Goal: Transaction & Acquisition: Download file/media

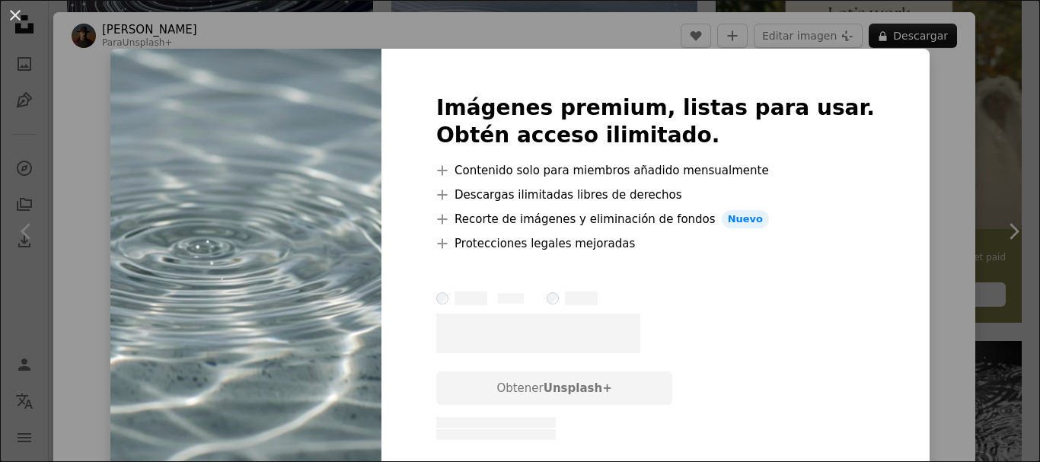
scroll to position [457, 0]
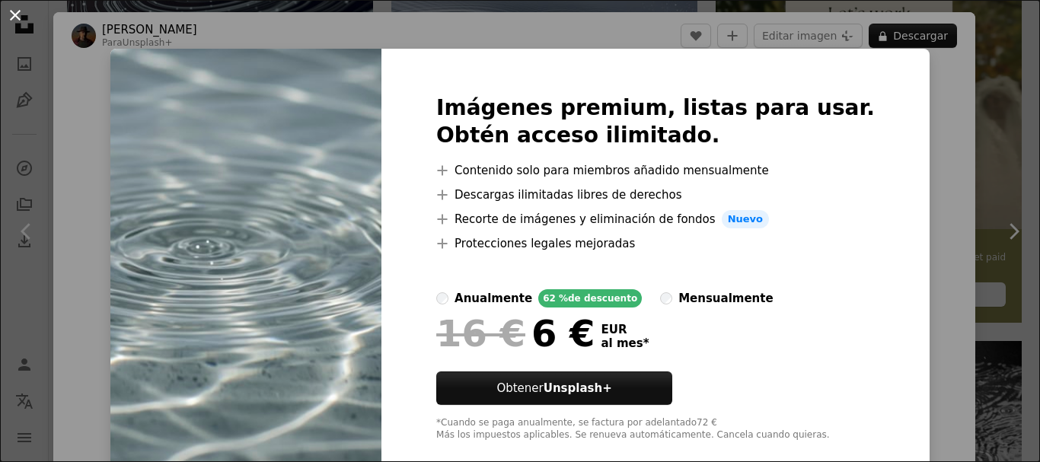
click at [17, 9] on button "An X shape" at bounding box center [15, 15] width 18 height 18
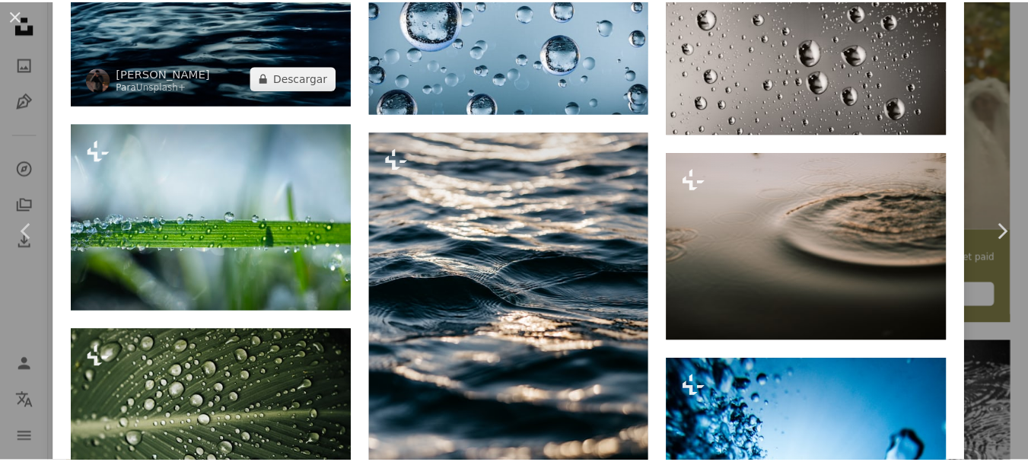
scroll to position [1370, 0]
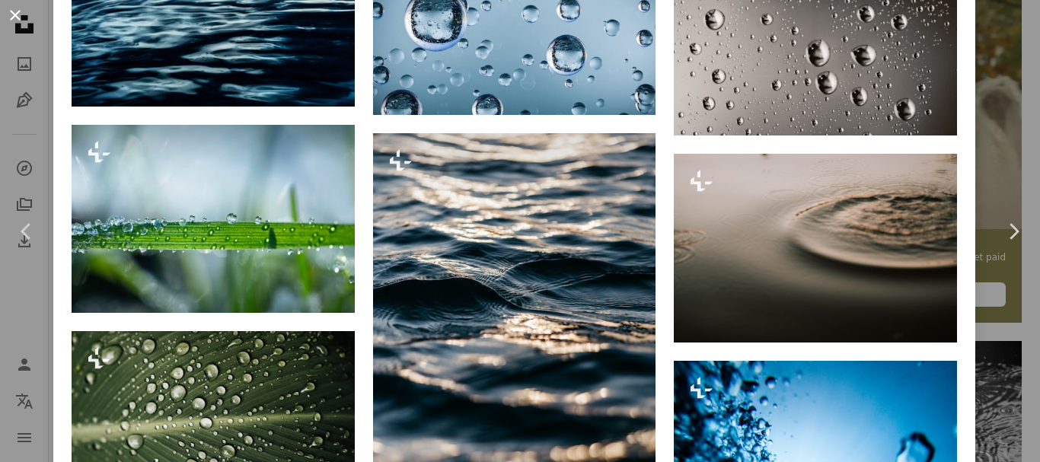
click at [10, 8] on button "An X shape" at bounding box center [15, 15] width 18 height 18
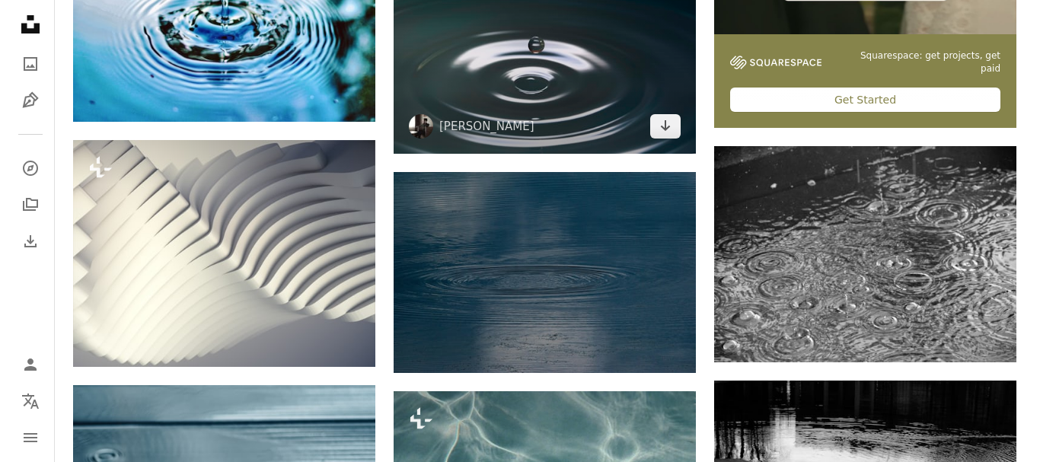
scroll to position [685, 0]
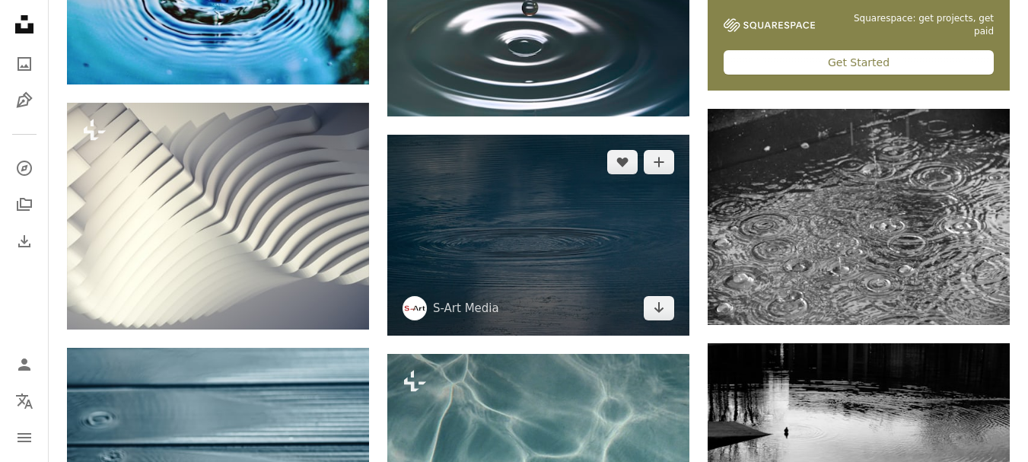
click at [547, 243] on img at bounding box center [538, 235] width 302 height 201
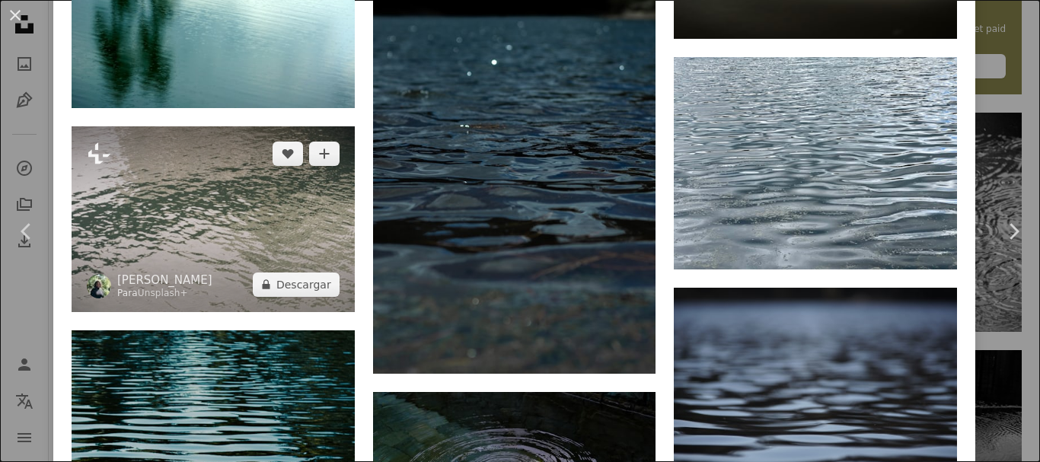
scroll to position [2511, 0]
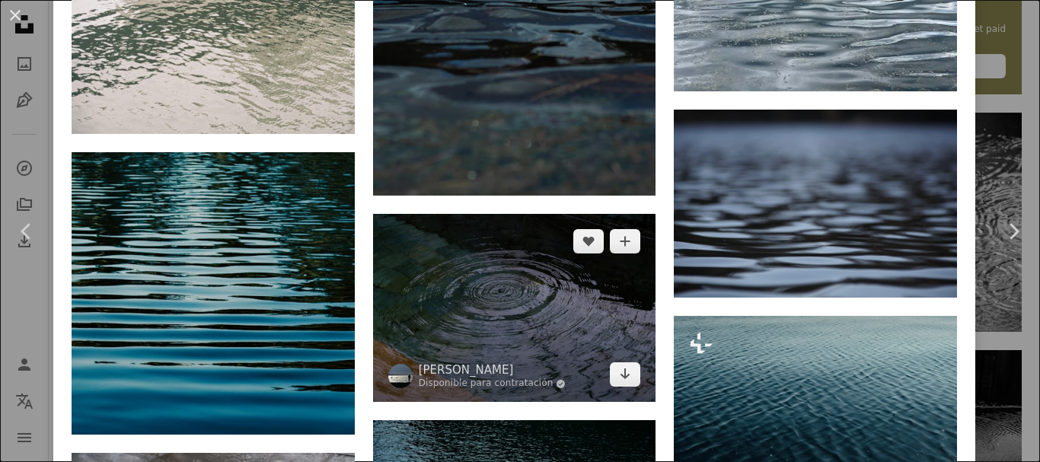
click at [547, 275] on img at bounding box center [514, 308] width 283 height 189
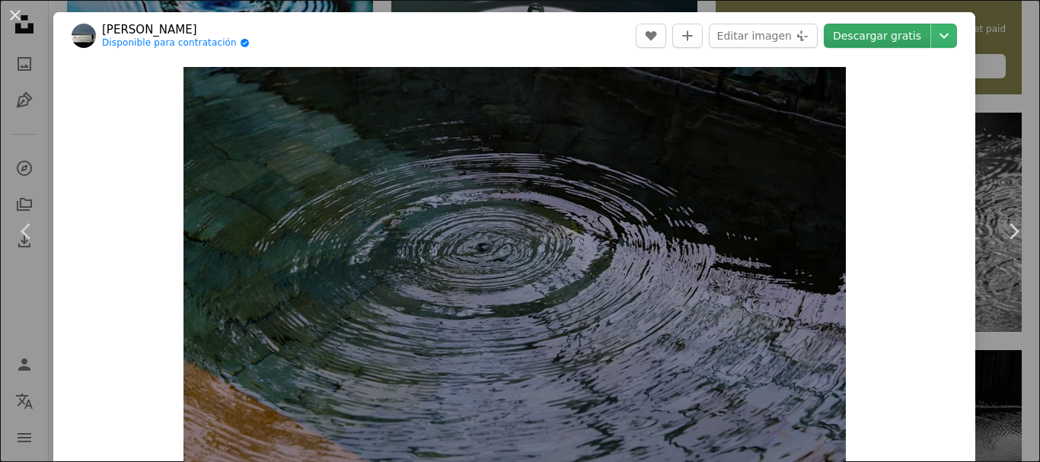
click at [893, 37] on link "Descargar gratis" at bounding box center [876, 36] width 107 height 24
